Goal: Task Accomplishment & Management: Use online tool/utility

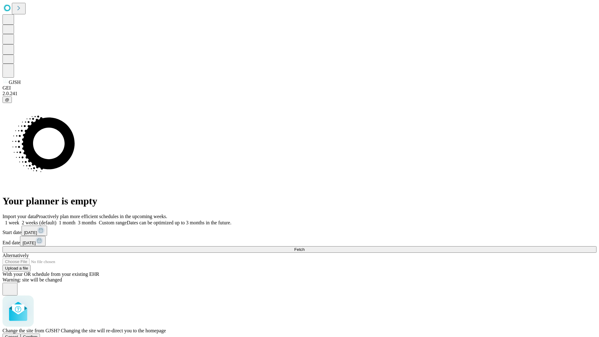
click at [38, 334] on span "Confirm" at bounding box center [30, 336] width 15 height 5
click at [56, 220] on label "2 weeks (default)" at bounding box center [37, 222] width 37 height 5
click at [304, 247] on span "Fetch" at bounding box center [299, 249] width 10 height 5
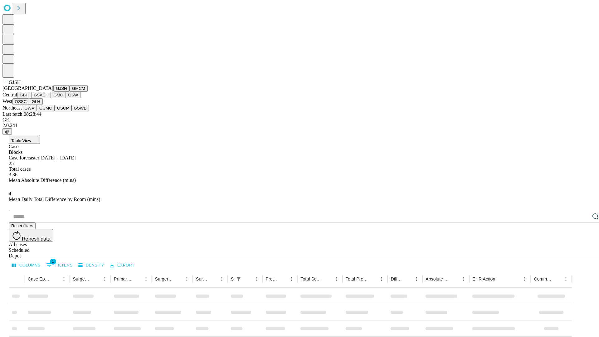
click at [70, 92] on button "GMCM" at bounding box center [79, 88] width 18 height 7
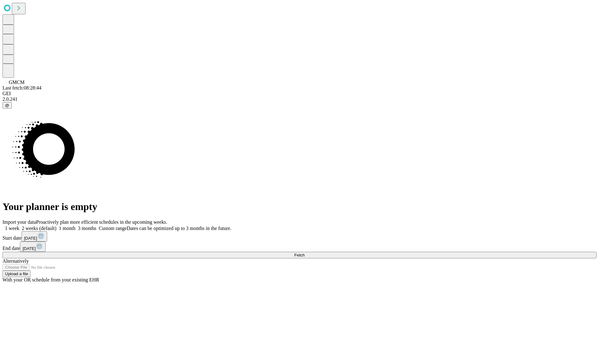
click at [56, 225] on label "2 weeks (default)" at bounding box center [37, 227] width 37 height 5
click at [304, 253] on span "Fetch" at bounding box center [299, 255] width 10 height 5
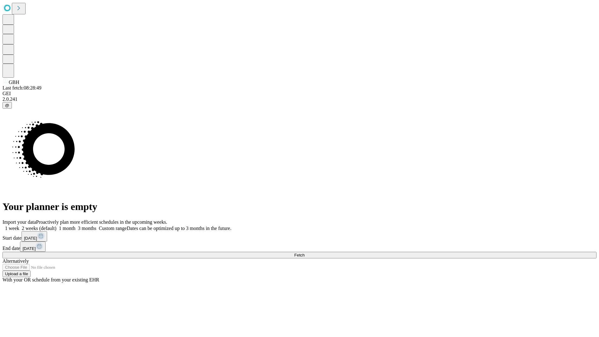
click at [56, 225] on label "2 weeks (default)" at bounding box center [37, 227] width 37 height 5
click at [304, 253] on span "Fetch" at bounding box center [299, 255] width 10 height 5
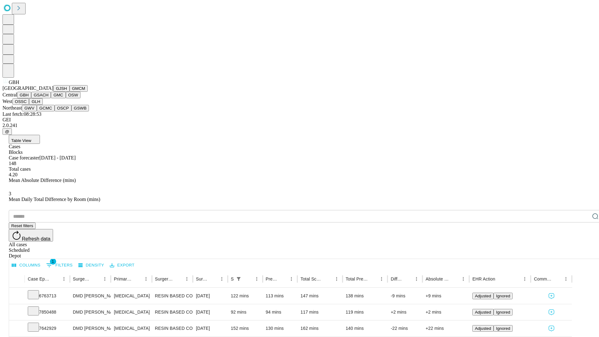
click at [48, 98] on button "GSACH" at bounding box center [41, 95] width 20 height 7
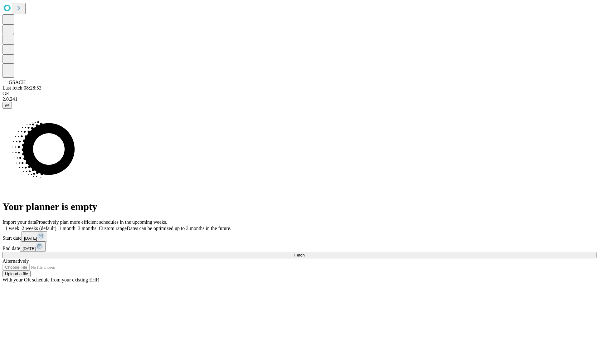
click at [56, 225] on label "2 weeks (default)" at bounding box center [37, 227] width 37 height 5
click at [304, 253] on span "Fetch" at bounding box center [299, 255] width 10 height 5
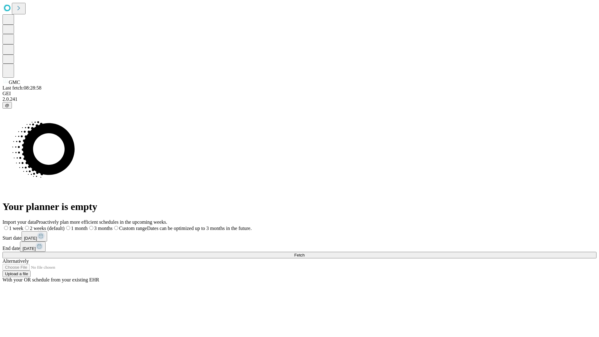
click at [65, 225] on label "2 weeks (default)" at bounding box center [43, 227] width 41 height 5
click at [304, 253] on span "Fetch" at bounding box center [299, 255] width 10 height 5
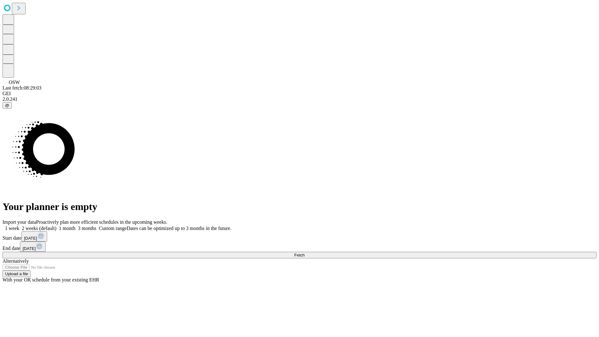
click at [304, 253] on span "Fetch" at bounding box center [299, 255] width 10 height 5
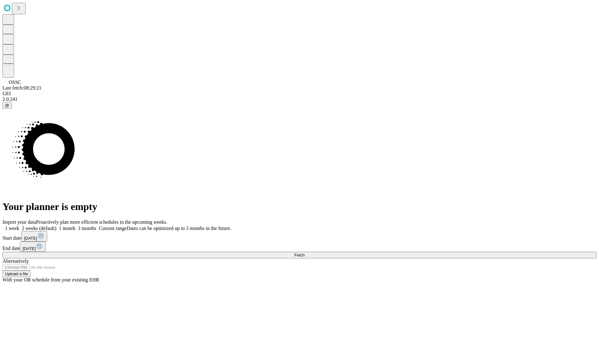
click at [56, 225] on label "2 weeks (default)" at bounding box center [37, 227] width 37 height 5
click at [304, 253] on span "Fetch" at bounding box center [299, 255] width 10 height 5
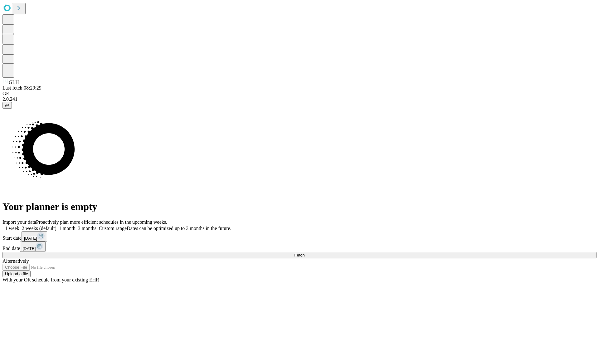
click at [56, 225] on label "2 weeks (default)" at bounding box center [37, 227] width 37 height 5
click at [304, 253] on span "Fetch" at bounding box center [299, 255] width 10 height 5
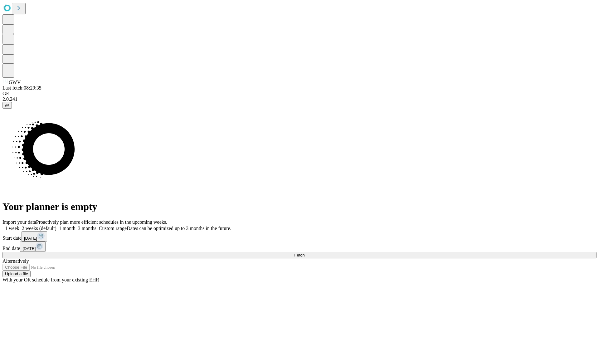
click at [56, 225] on label "2 weeks (default)" at bounding box center [37, 227] width 37 height 5
click at [304, 253] on span "Fetch" at bounding box center [299, 255] width 10 height 5
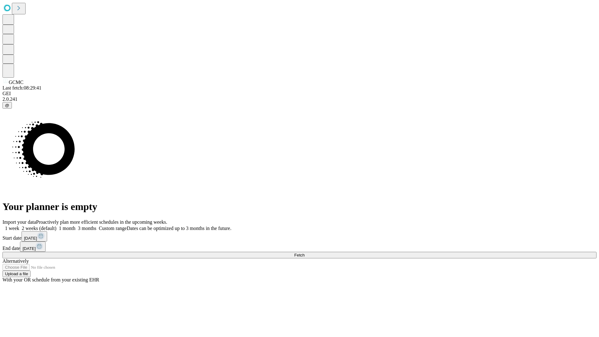
click at [56, 225] on label "2 weeks (default)" at bounding box center [37, 227] width 37 height 5
click at [304, 253] on span "Fetch" at bounding box center [299, 255] width 10 height 5
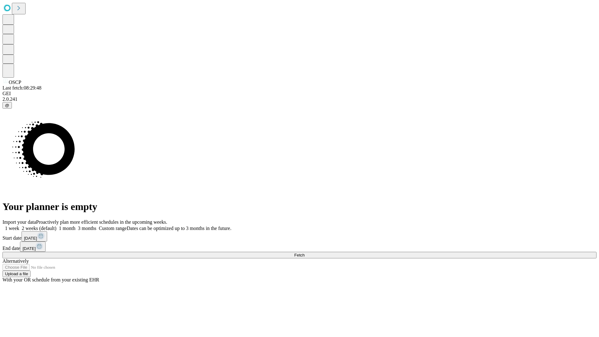
click at [56, 225] on label "2 weeks (default)" at bounding box center [37, 227] width 37 height 5
click at [304, 253] on span "Fetch" at bounding box center [299, 255] width 10 height 5
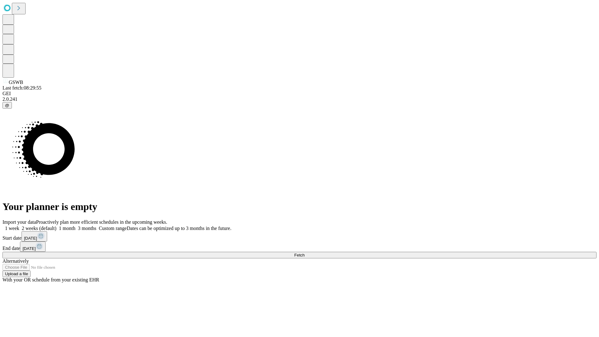
click at [56, 225] on label "2 weeks (default)" at bounding box center [37, 227] width 37 height 5
click at [304, 253] on span "Fetch" at bounding box center [299, 255] width 10 height 5
